Goal: Task Accomplishment & Management: Use online tool/utility

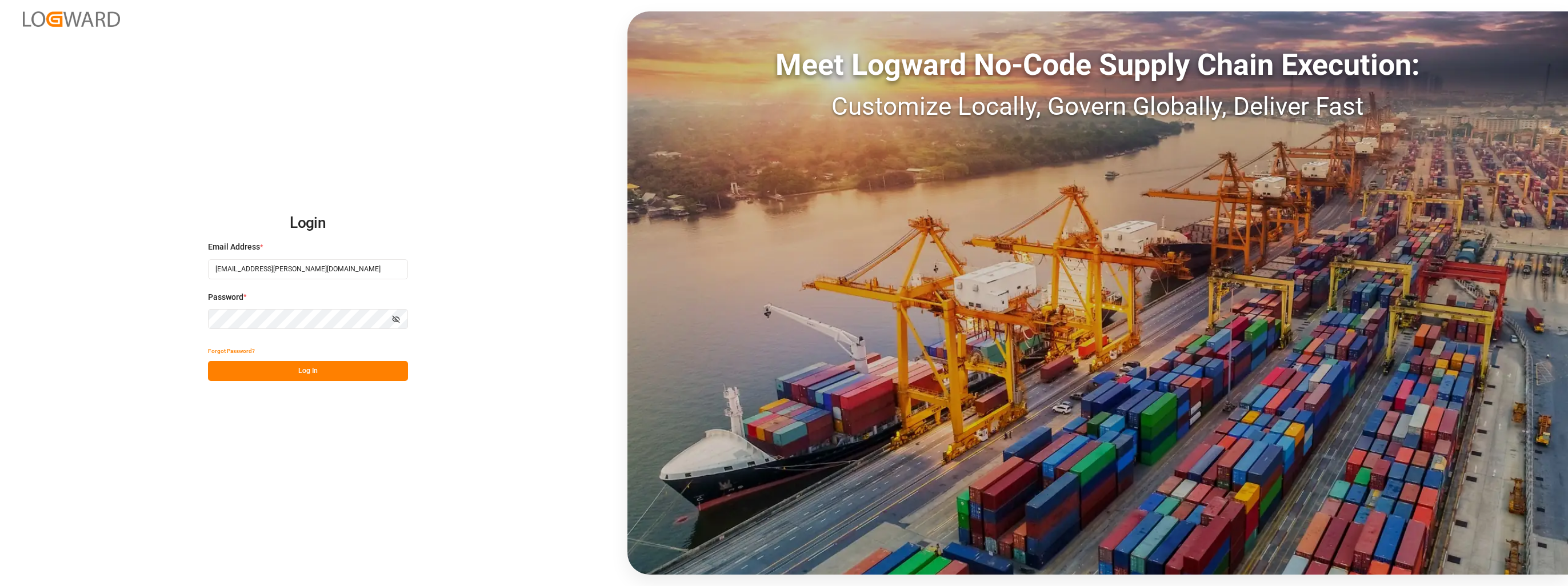
click at [351, 376] on button "Log In" at bounding box center [308, 371] width 200 height 20
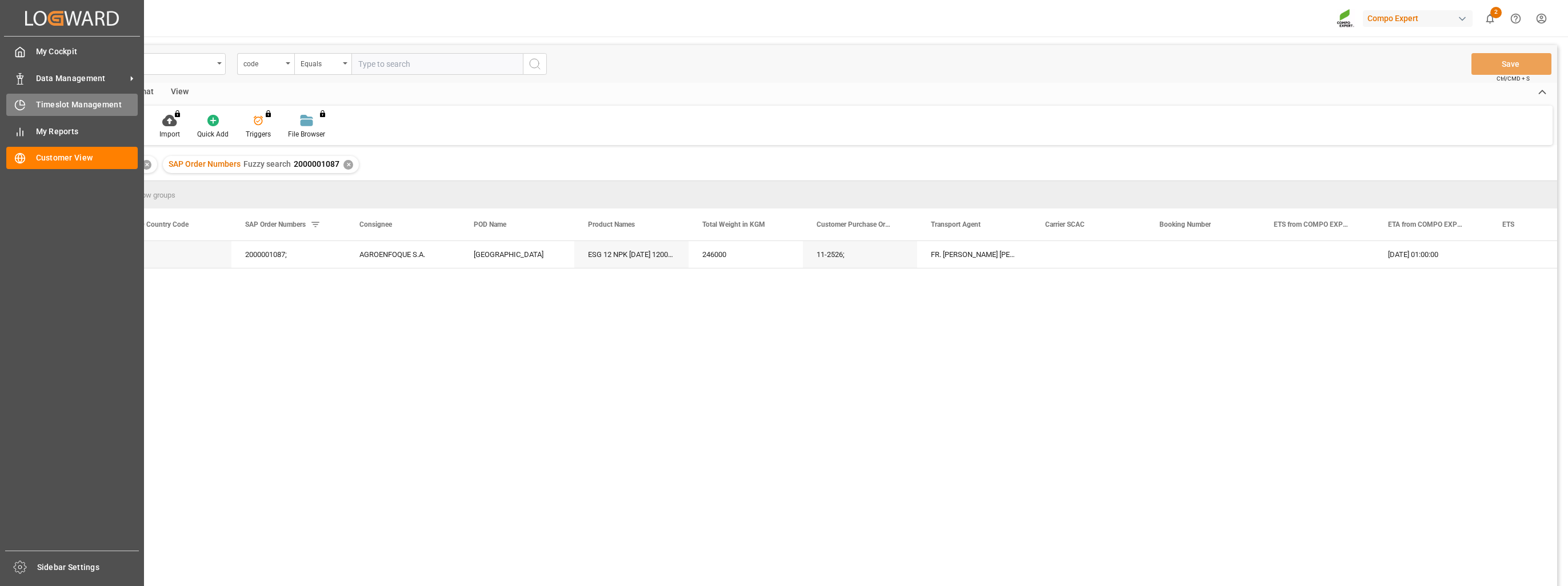
click at [78, 107] on span "Timeslot Management" at bounding box center [87, 105] width 102 height 12
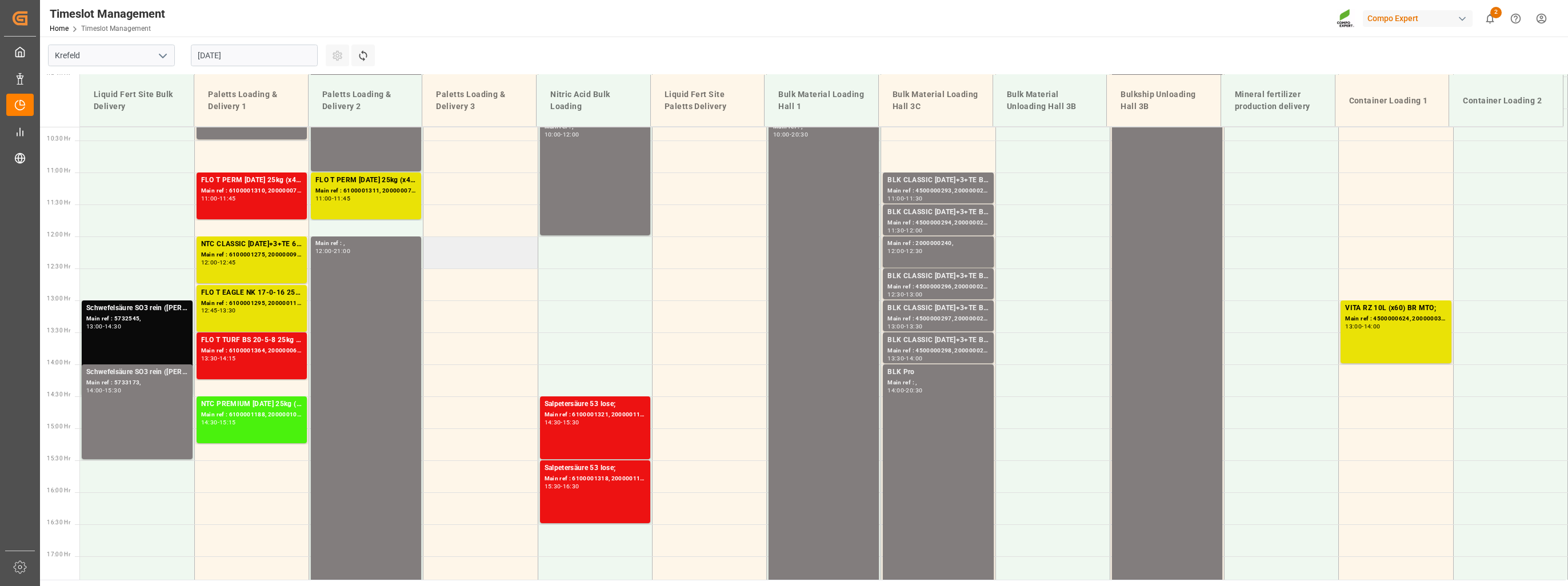
scroll to position [708, 0]
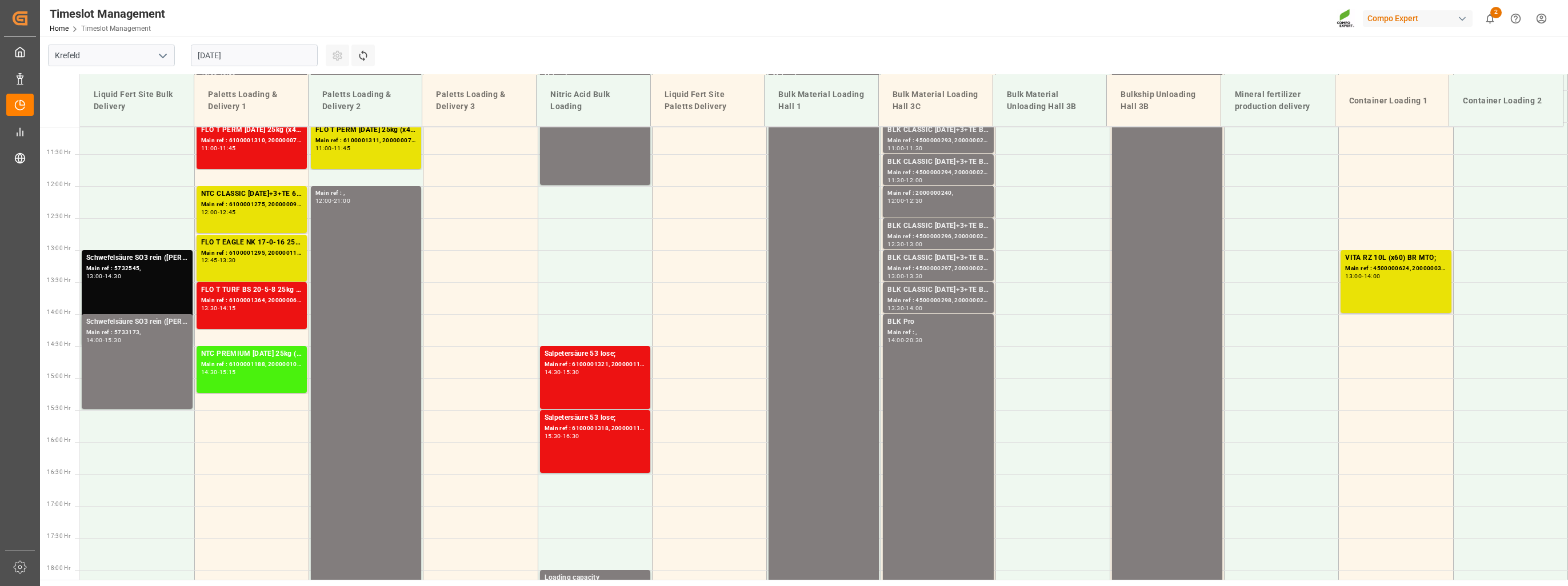
click at [258, 54] on input "[DATE]" at bounding box center [254, 55] width 127 height 21
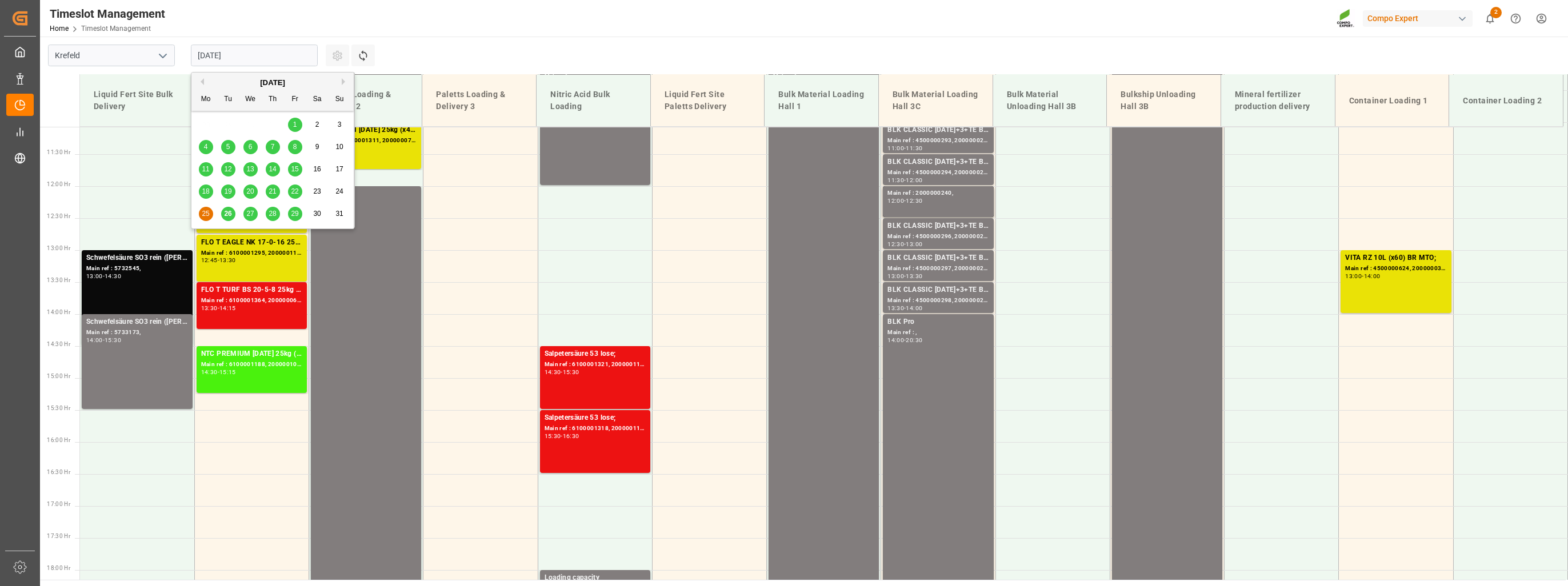
click at [228, 191] on span "19" at bounding box center [227, 191] width 7 height 8
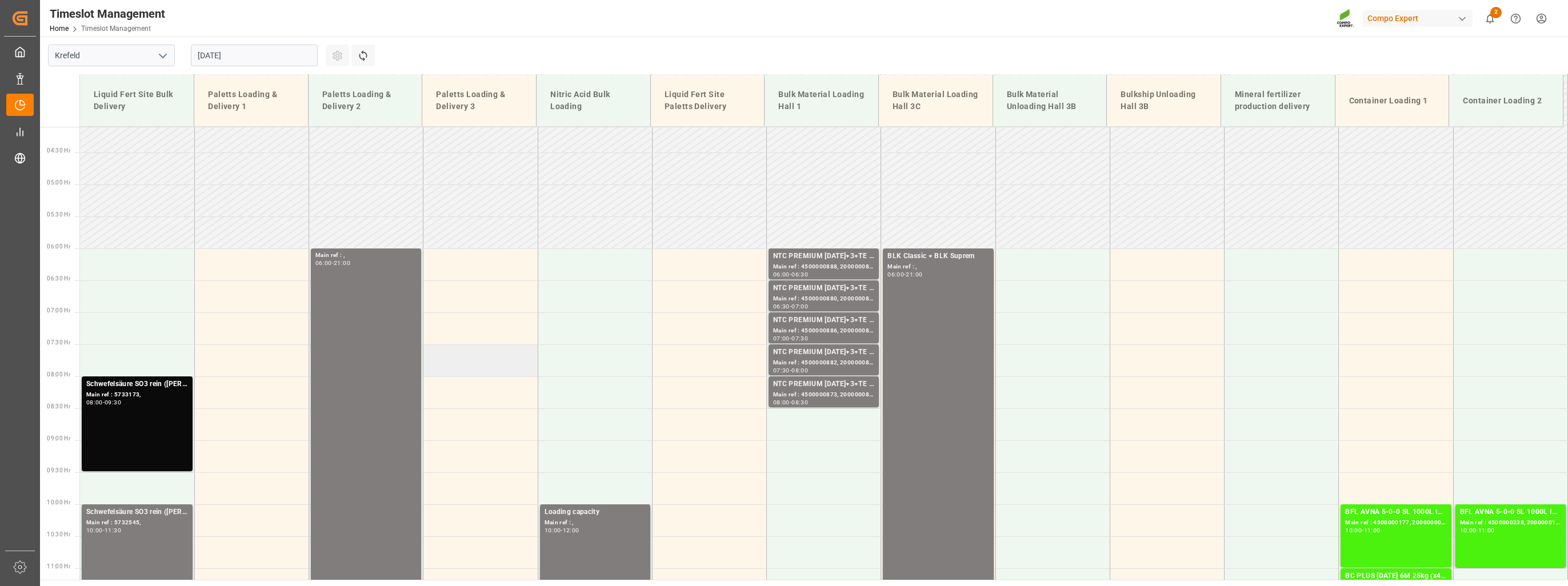
scroll to position [251, 0]
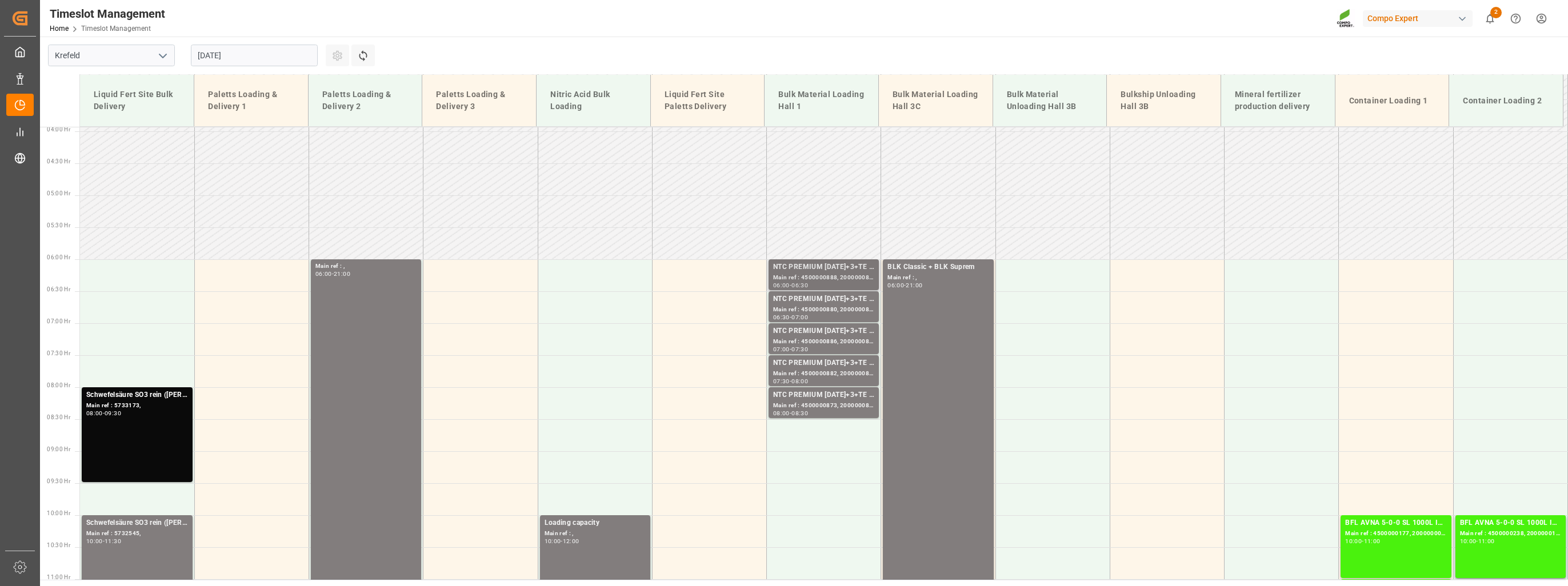
click at [829, 287] on div "06:00 - 06:30" at bounding box center [824, 285] width 101 height 6
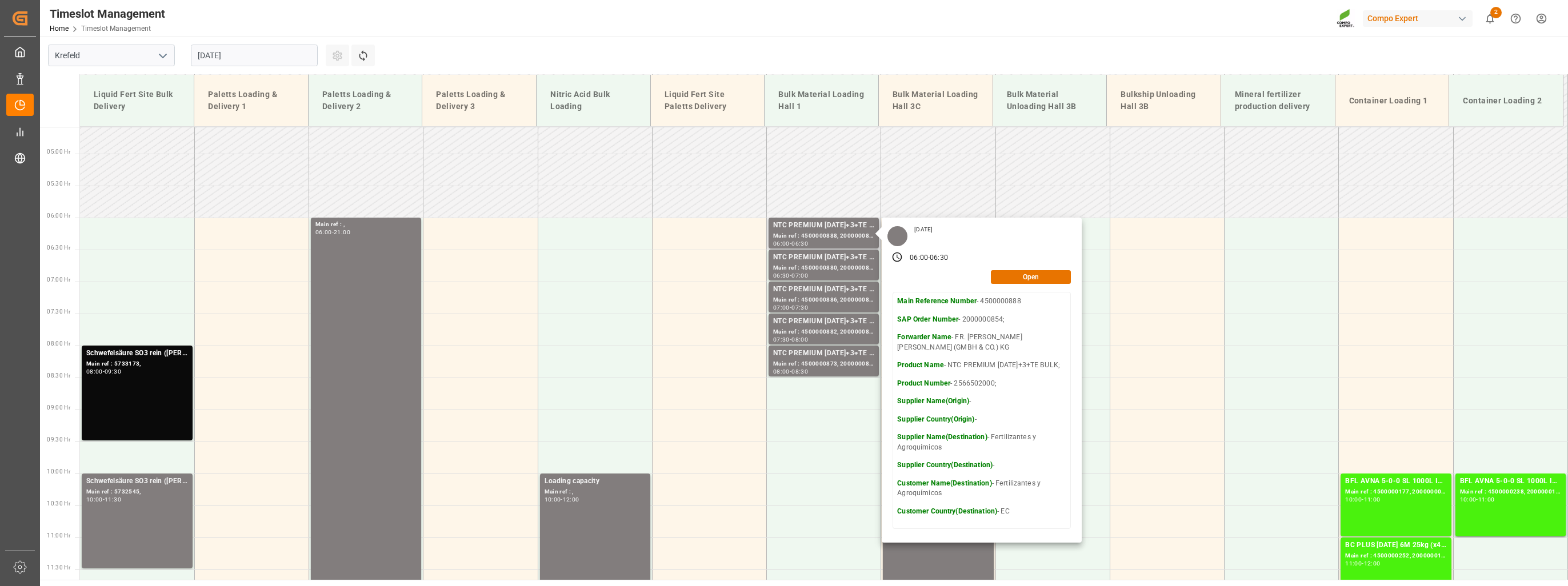
scroll to position [308, 0]
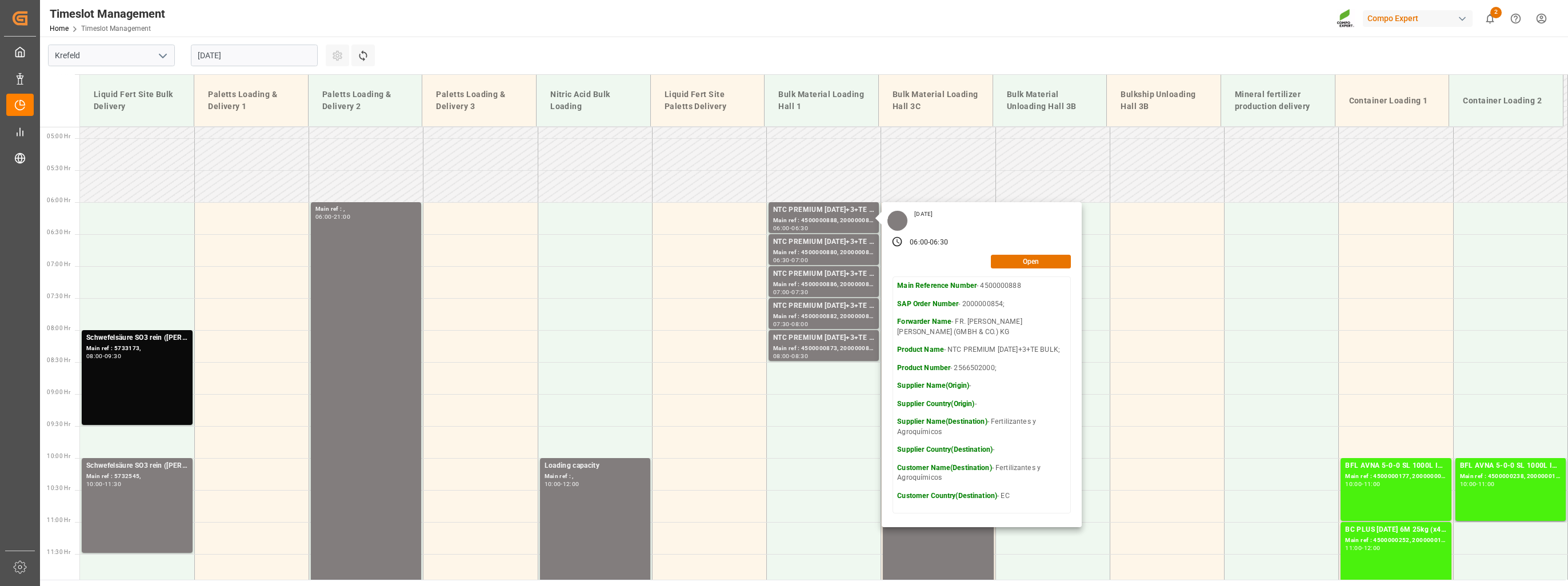
click at [262, 58] on input "[DATE]" at bounding box center [254, 55] width 127 height 21
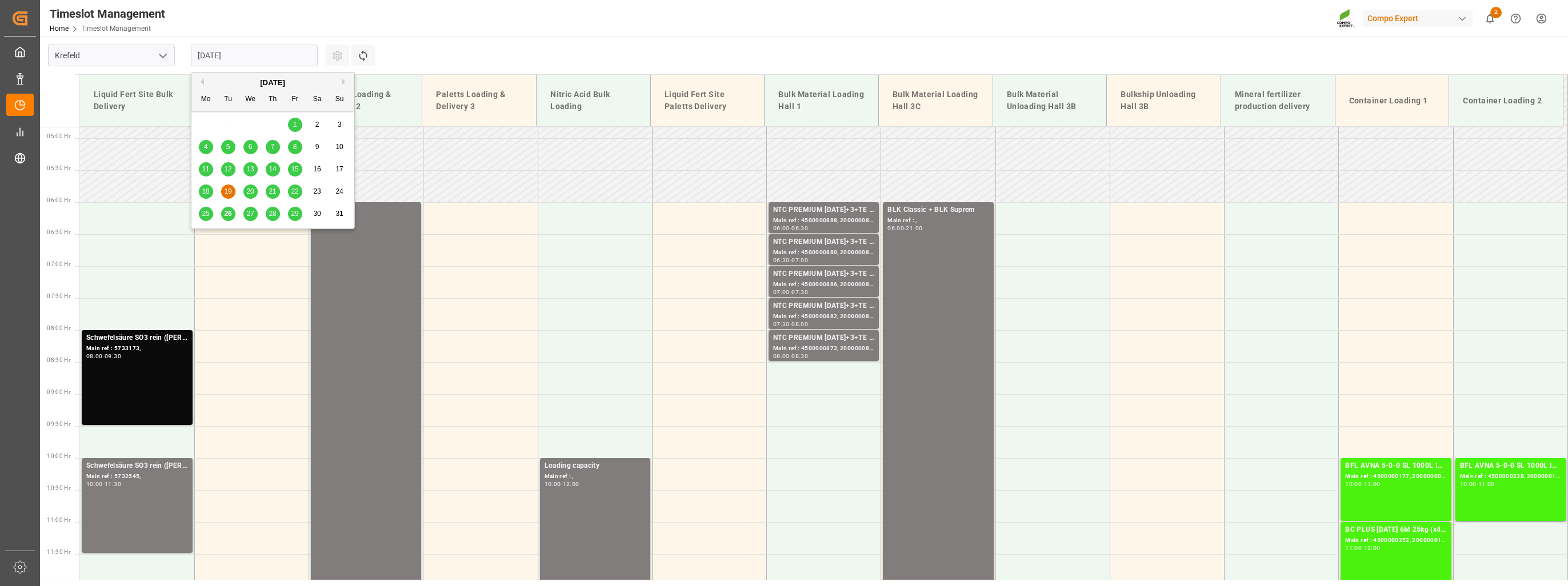
click at [212, 189] on div "18" at bounding box center [206, 192] width 14 height 13
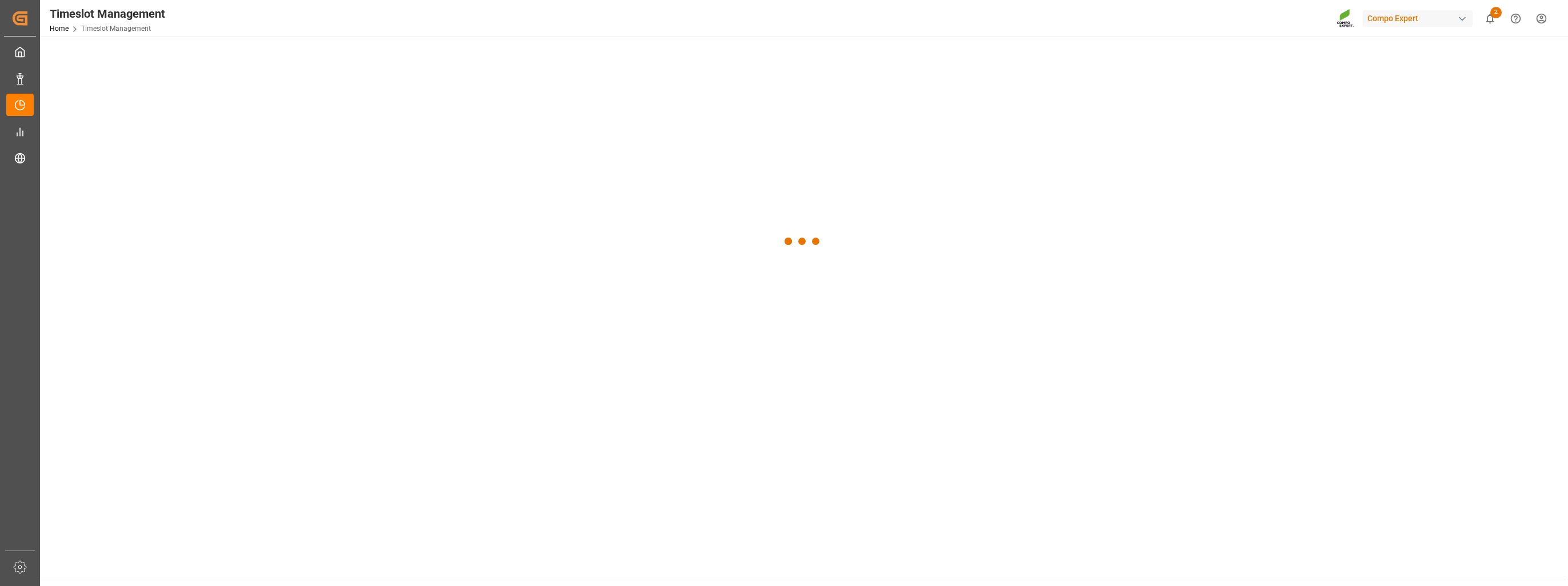
click at [204, 190] on div at bounding box center [803, 241] width 1526 height 410
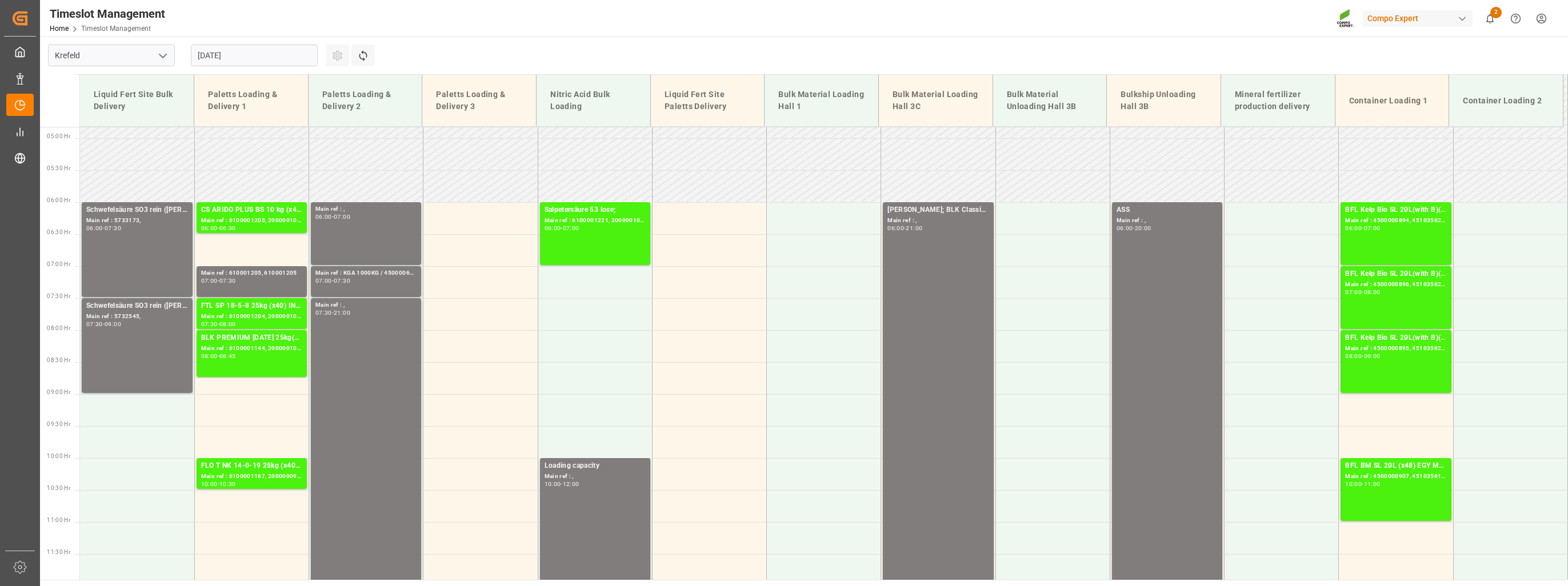
click at [233, 53] on input "[DATE]" at bounding box center [254, 55] width 127 height 21
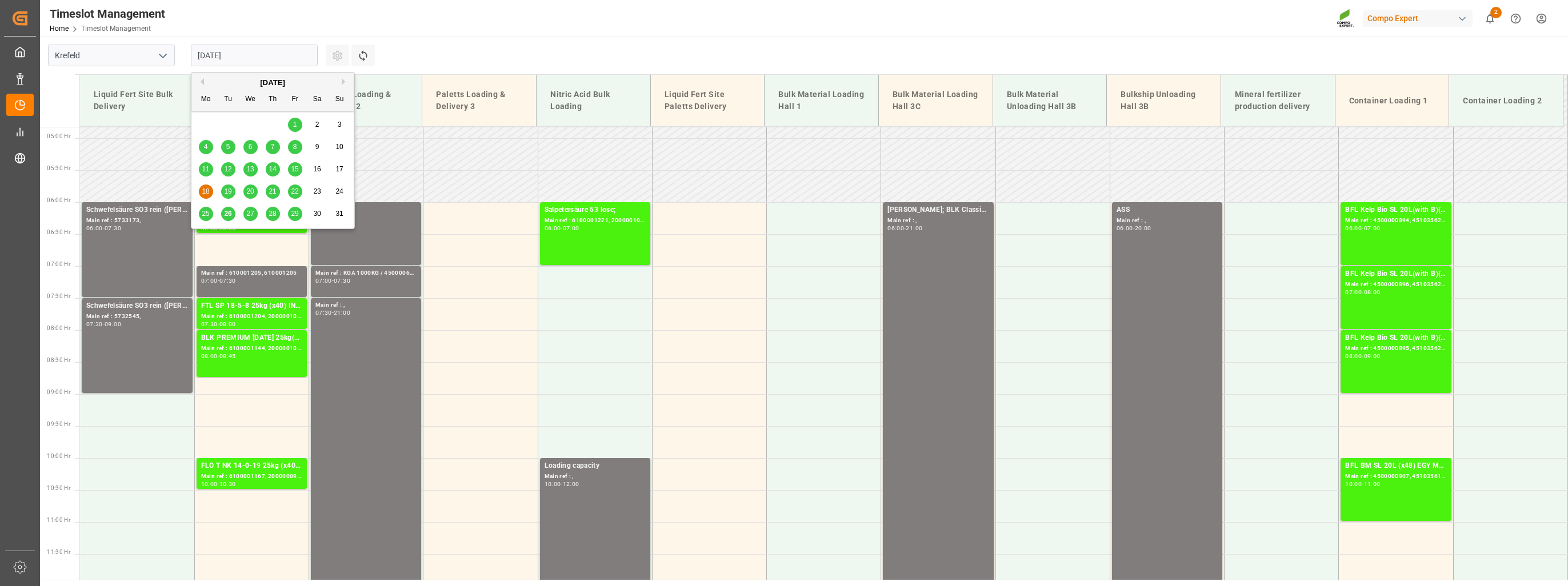
click at [251, 189] on span "20" at bounding box center [250, 191] width 7 height 8
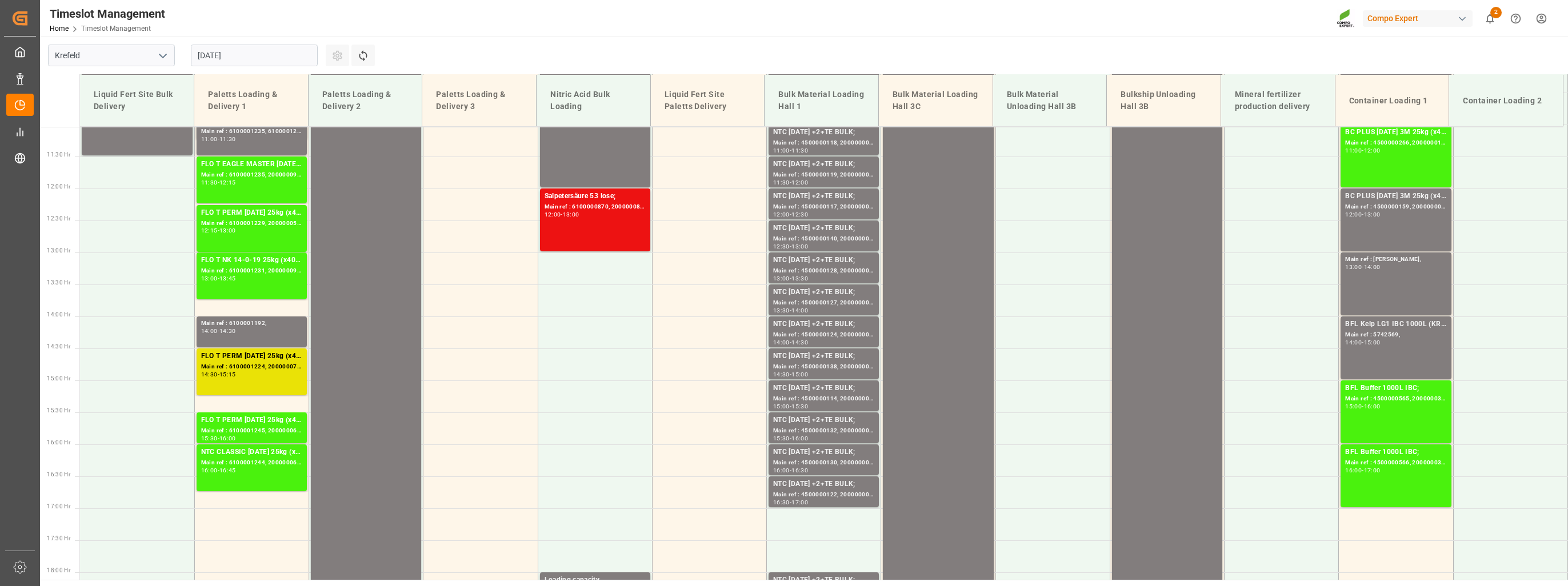
scroll to position [708, 0]
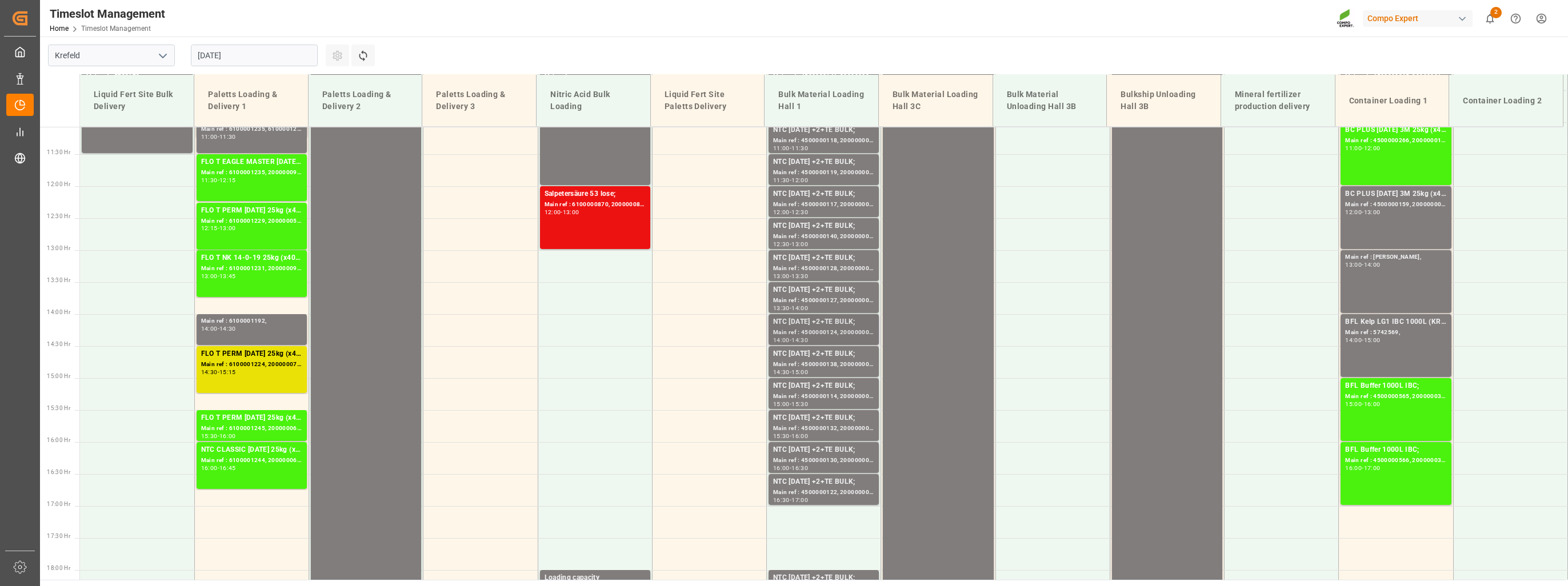
click at [815, 328] on div "Main ref : 4500000124, 2000000058;" at bounding box center [824, 332] width 101 height 9
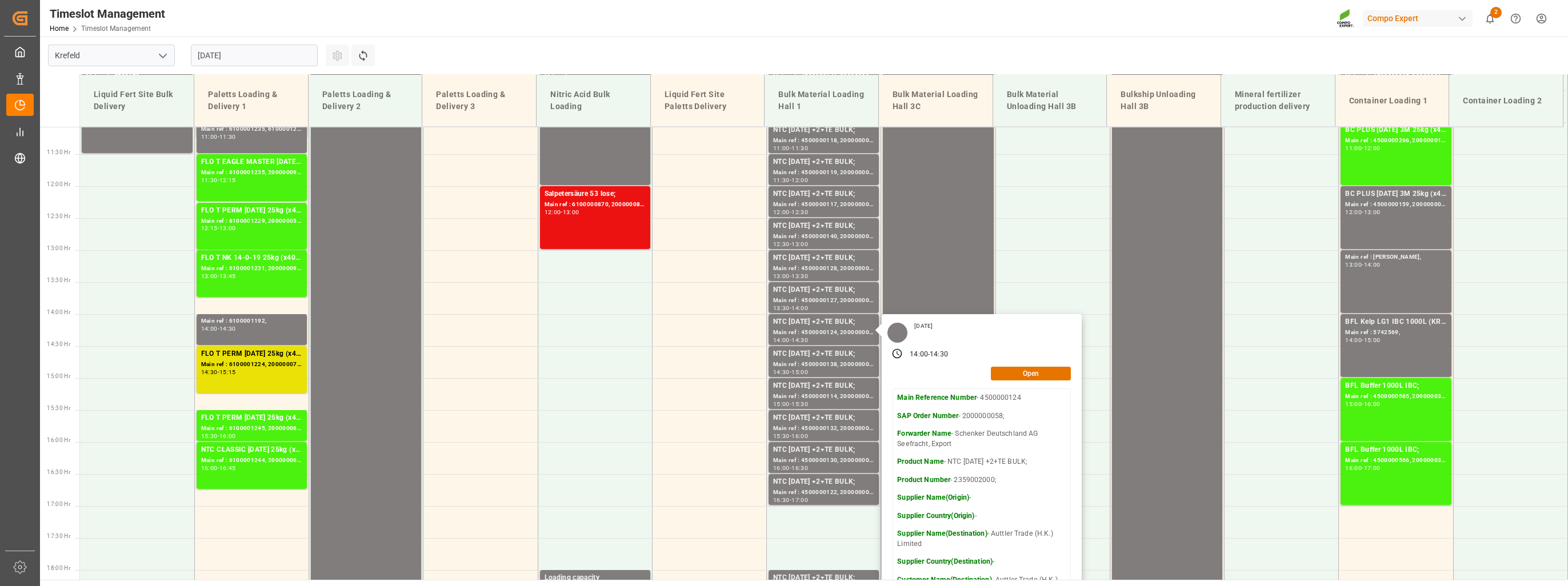
click at [965, 415] on p "SAP Order Number - 2000000058;" at bounding box center [982, 416] width 169 height 10
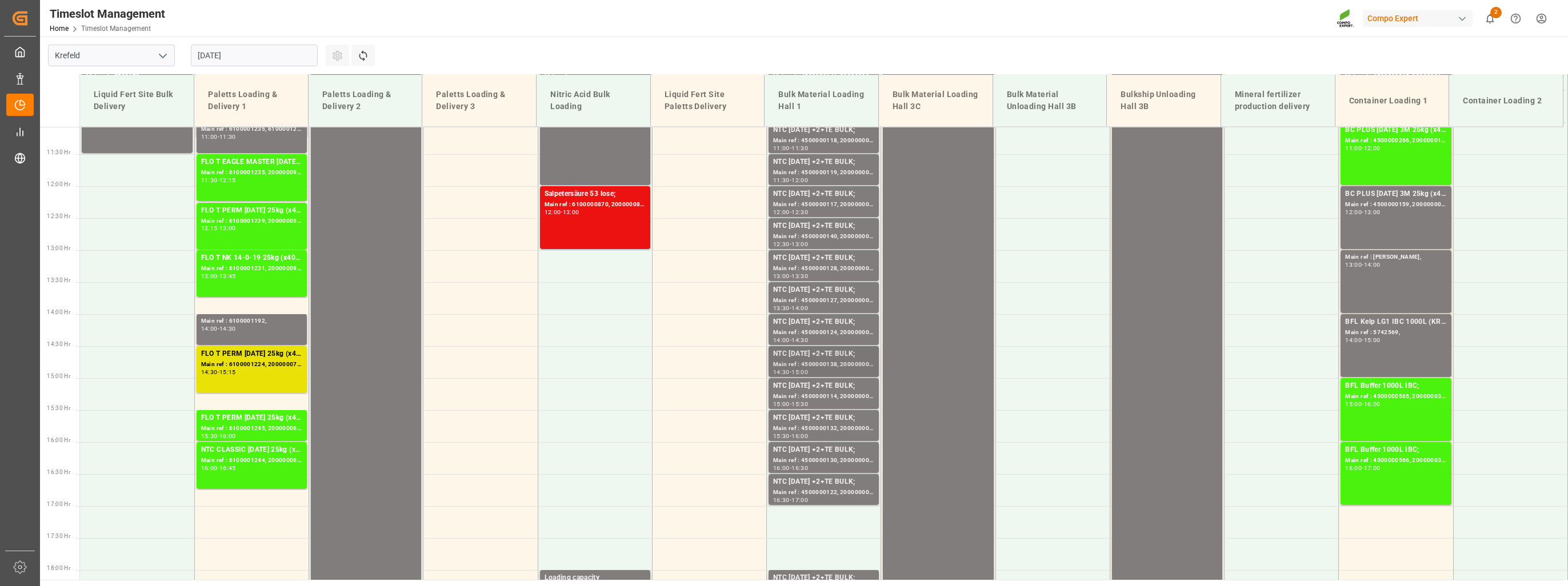
click at [843, 360] on div "Main ref : 4500000138, 2000000058;" at bounding box center [824, 364] width 101 height 9
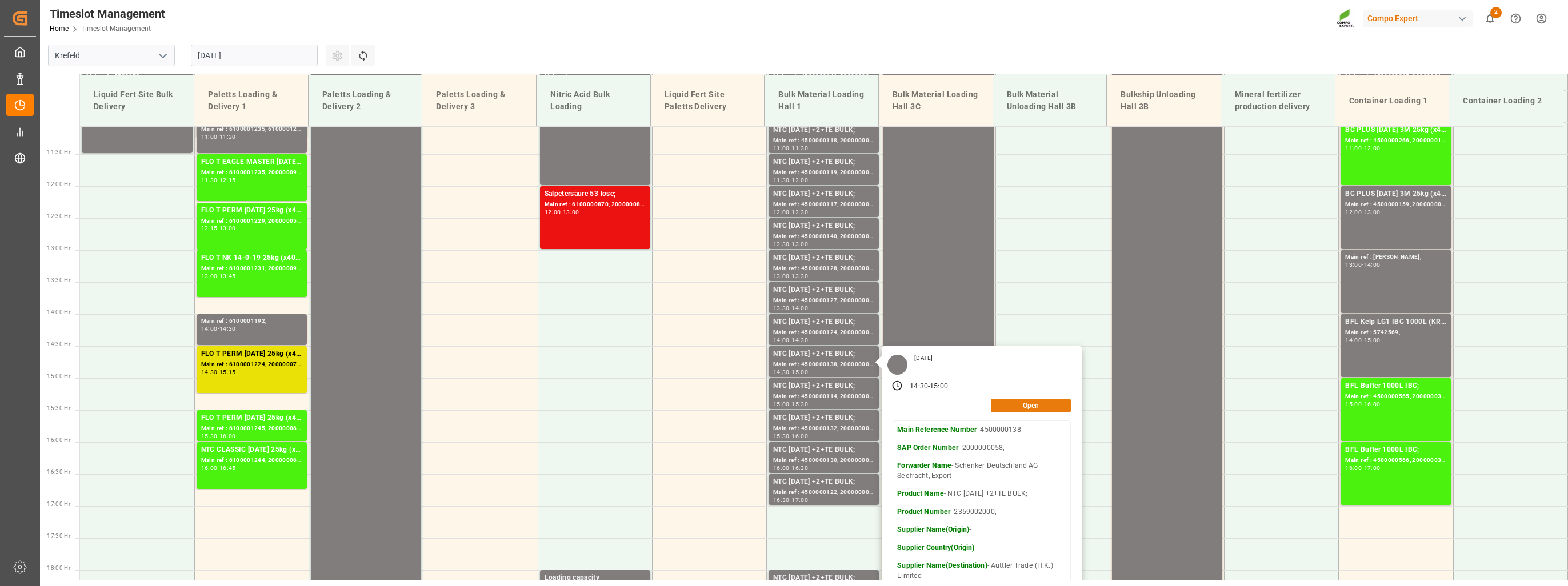
click at [1008, 407] on button "Open" at bounding box center [1031, 405] width 80 height 13
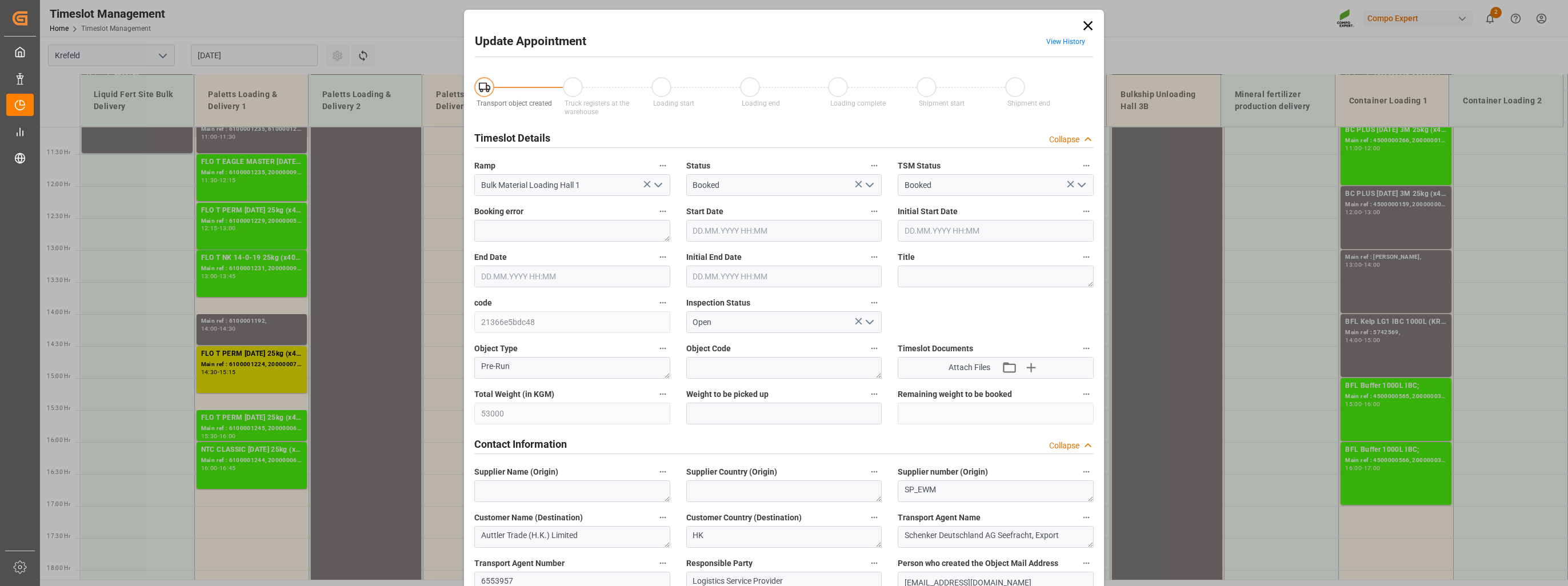
type input "53000"
type input "0"
type input "[DATE] 14:30"
type input "[DATE] 15:00"
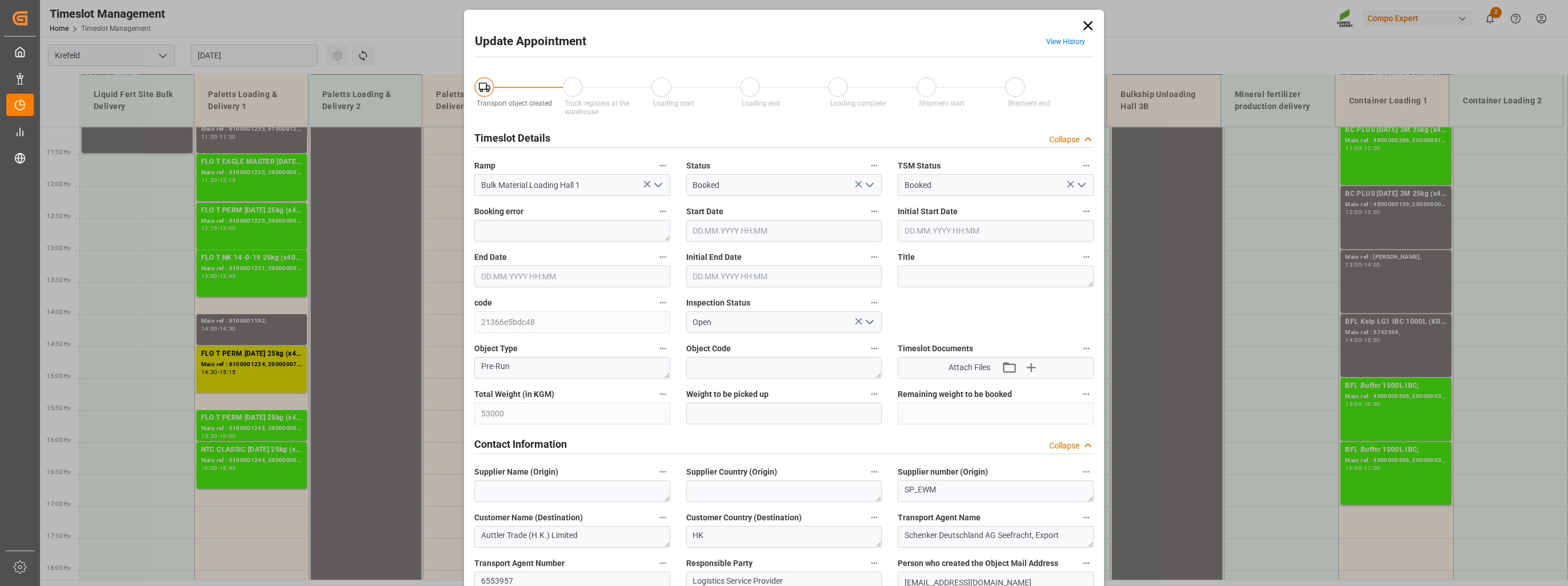
type input "[DATE] 15:00"
type input "[DATE] 09:28"
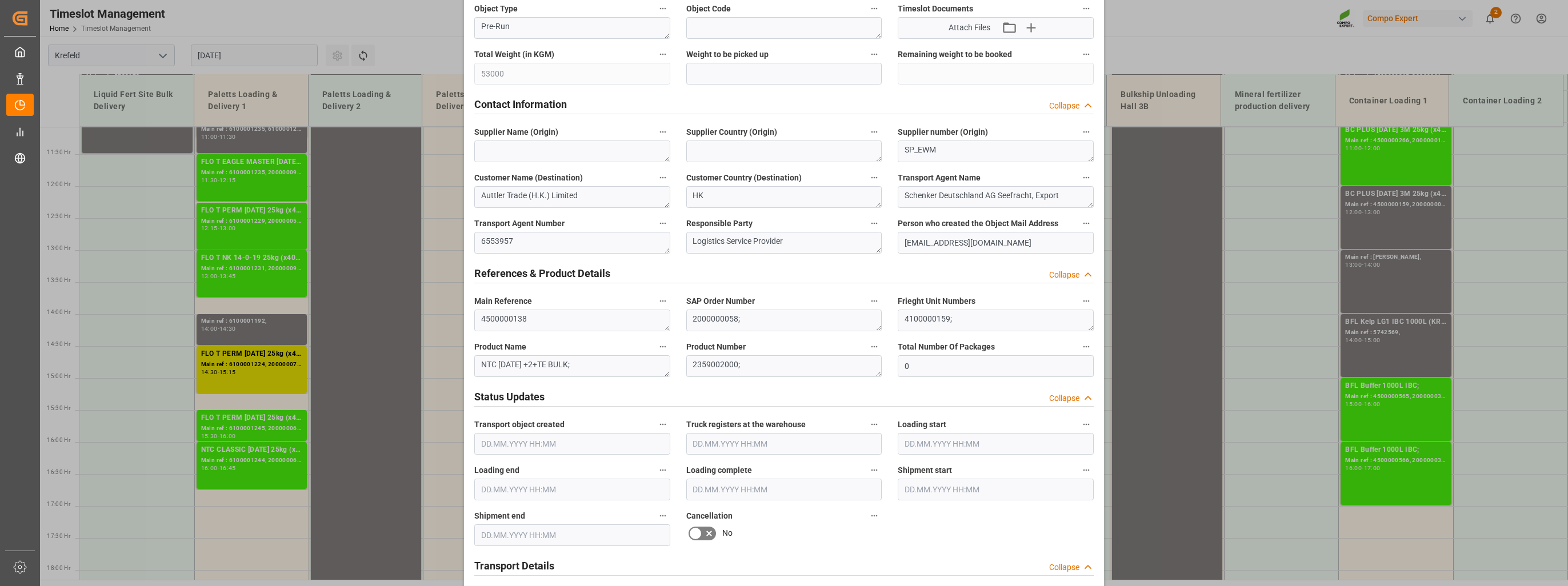
scroll to position [342, 0]
drag, startPoint x: 690, startPoint y: 315, endPoint x: 736, endPoint y: 314, distance: 46.0
click at [736, 314] on textarea "2000000058;" at bounding box center [784, 318] width 196 height 21
drag, startPoint x: 690, startPoint y: 94, endPoint x: 697, endPoint y: 95, distance: 7.1
click at [690, 94] on div "Contact Information Collapse" at bounding box center [784, 101] width 619 height 21
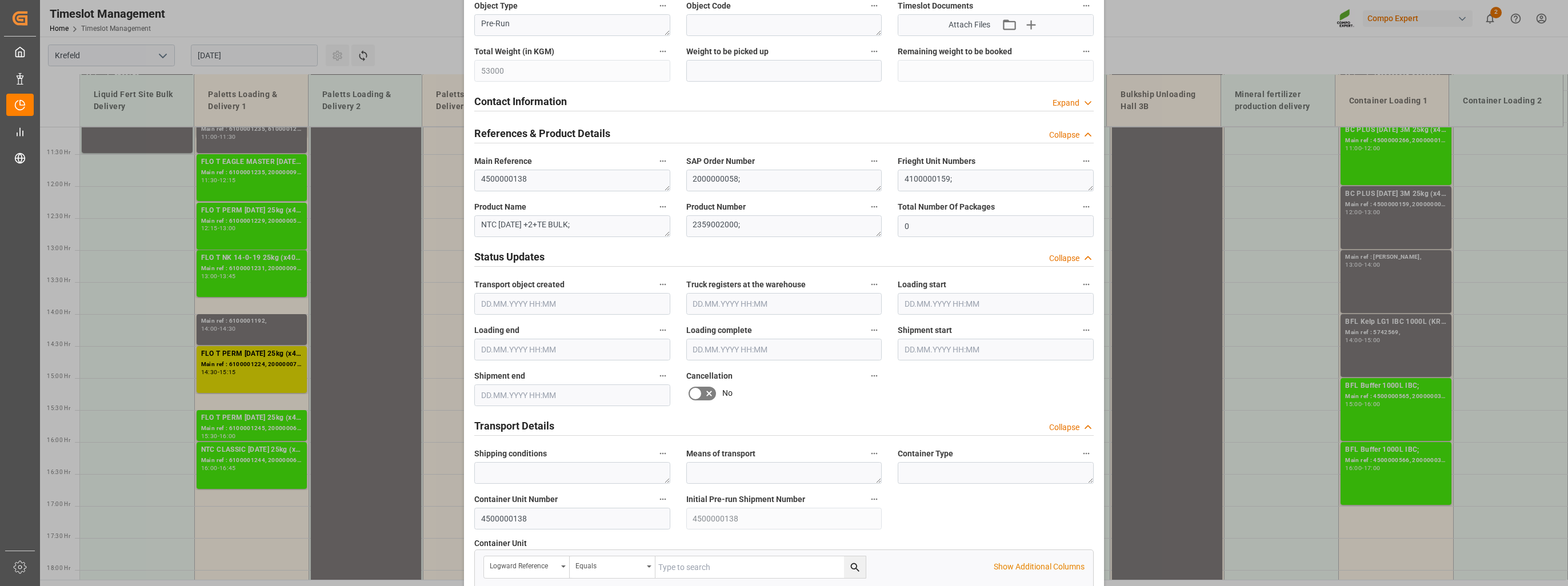
click at [1217, 55] on div "Update Appointment View History Transport object created Truck registers at the…" at bounding box center [784, 293] width 1568 height 586
